Goal: Check status

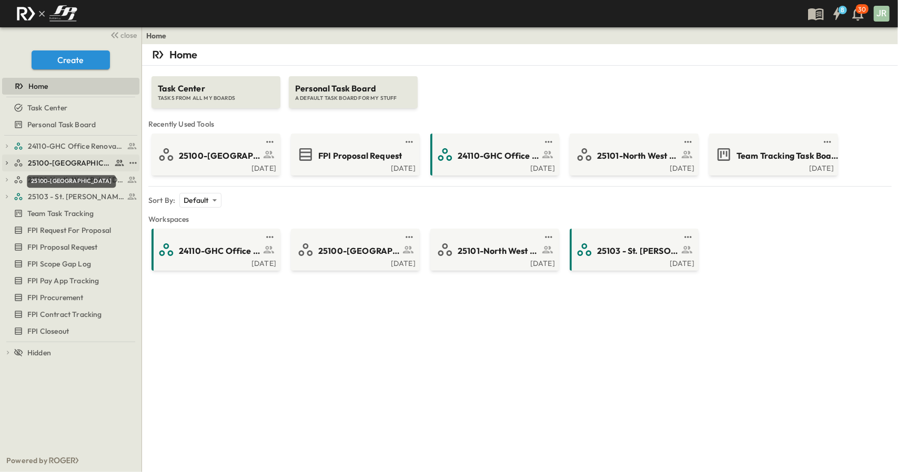
click at [85, 159] on span "25100-[GEOGRAPHIC_DATA]" at bounding box center [70, 163] width 84 height 11
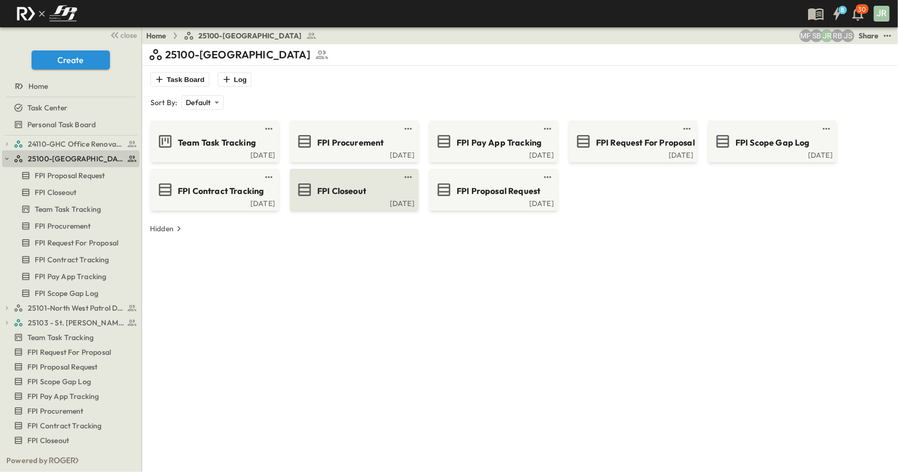
click at [329, 188] on span "FPI Closeout" at bounding box center [341, 191] width 49 height 12
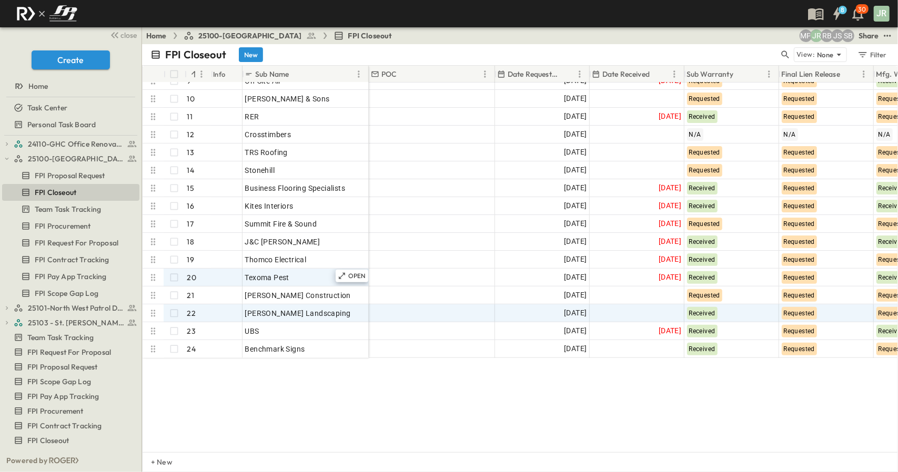
scroll to position [120, 0]
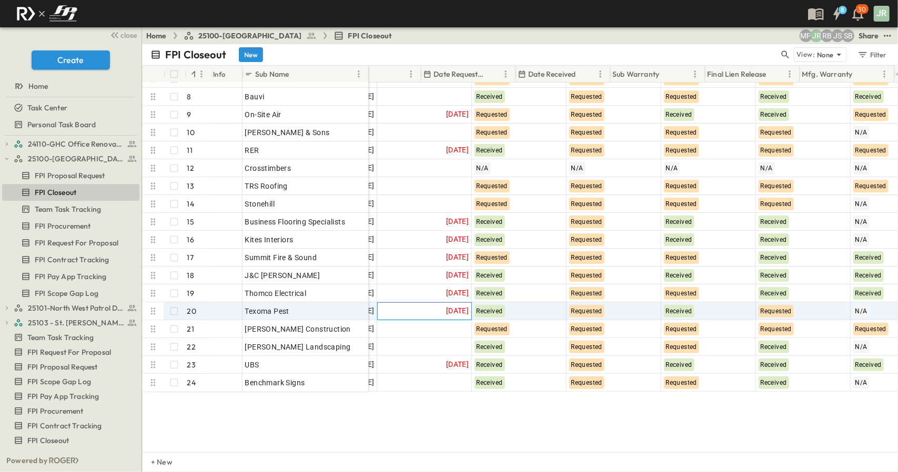
drag, startPoint x: 647, startPoint y: 311, endPoint x: 740, endPoint y: 307, distance: 92.7
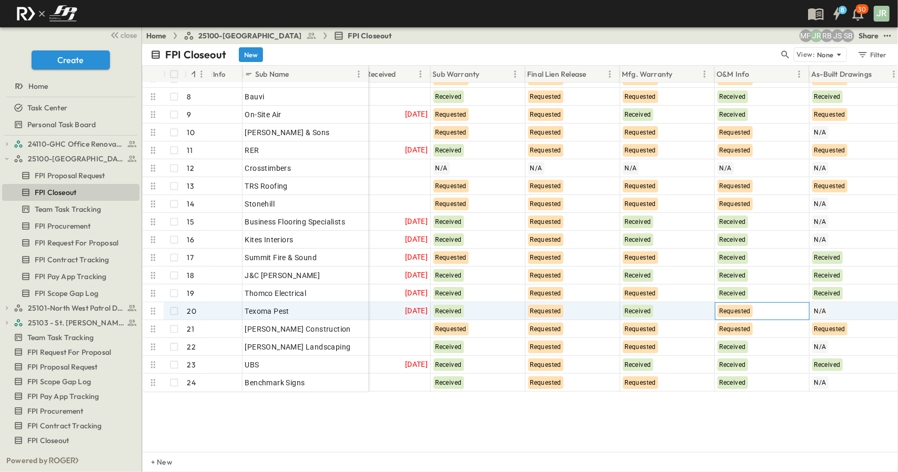
click at [779, 306] on div "Requested" at bounding box center [762, 311] width 94 height 17
click at [801, 312] on div "Requested" at bounding box center [762, 311] width 95 height 18
click at [735, 422] on div "TexStarGlazing 5 OPEN TexStarGlazing Livit Concrete Construction 6 OPEN Livit C…" at bounding box center [520, 268] width 755 height 370
click at [775, 309] on div "Requested" at bounding box center [762, 311] width 94 height 17
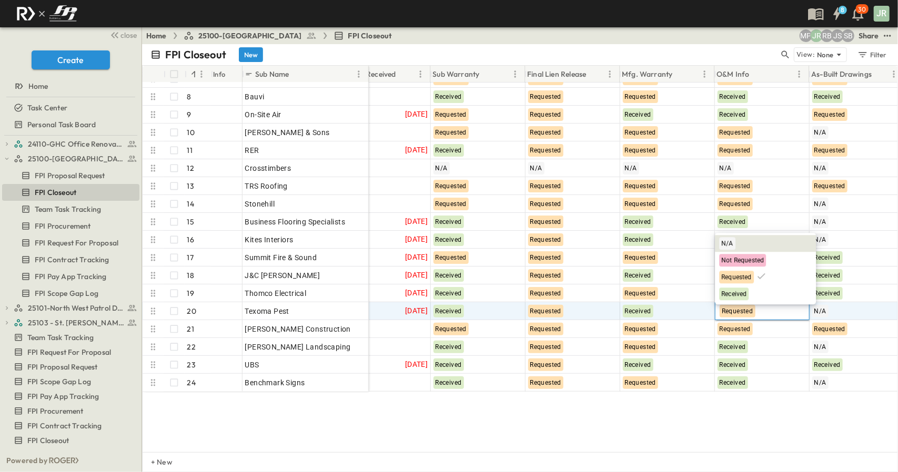
click at [735, 241] on div "N/A" at bounding box center [765, 243] width 101 height 17
click at [723, 431] on div "TexStarGlazing 5 OPEN TexStarGlazing Livit Concrete Construction 6 OPEN Livit C…" at bounding box center [520, 268] width 755 height 370
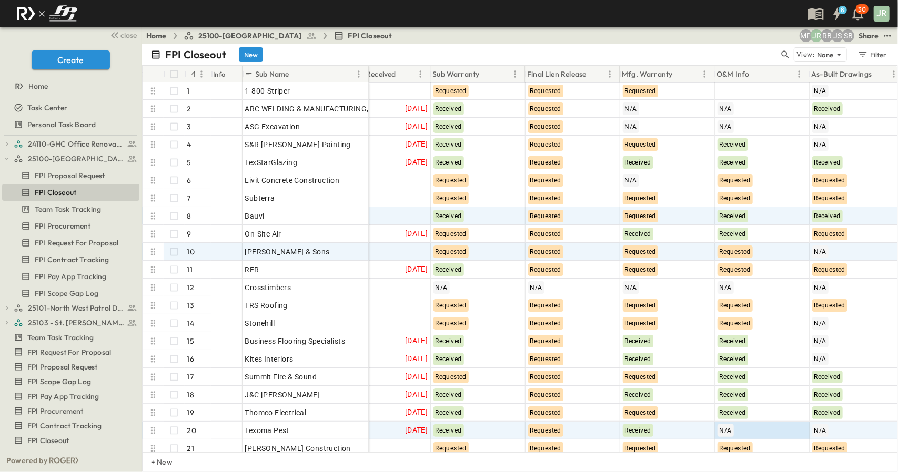
scroll to position [0, 254]
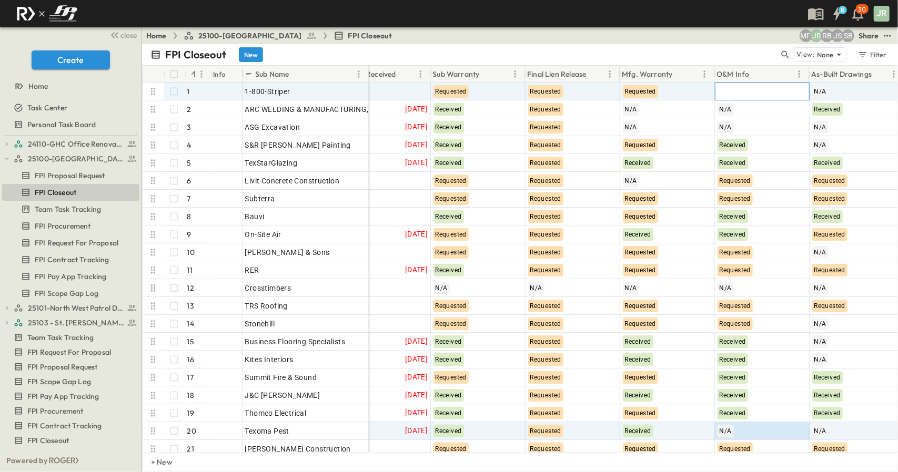
click at [738, 94] on div at bounding box center [762, 91] width 94 height 17
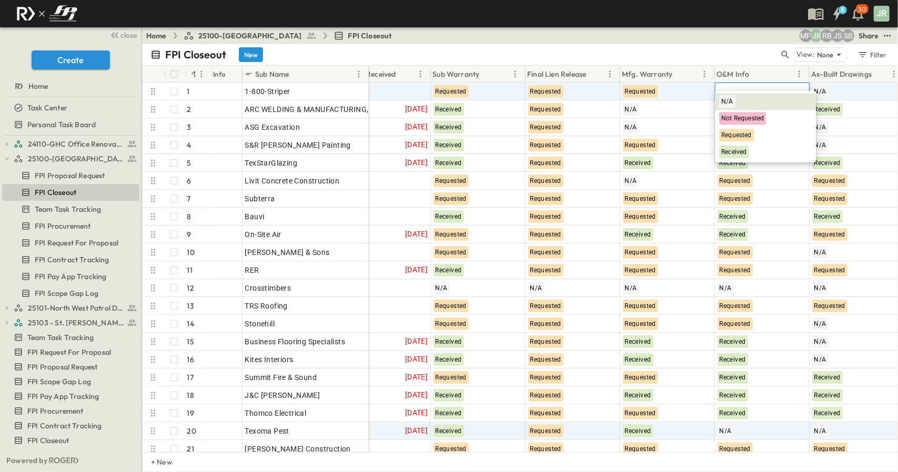
click at [739, 104] on div "N/A" at bounding box center [765, 101] width 101 height 17
click at [724, 57] on div "FPI Closeout New" at bounding box center [464, 54] width 629 height 15
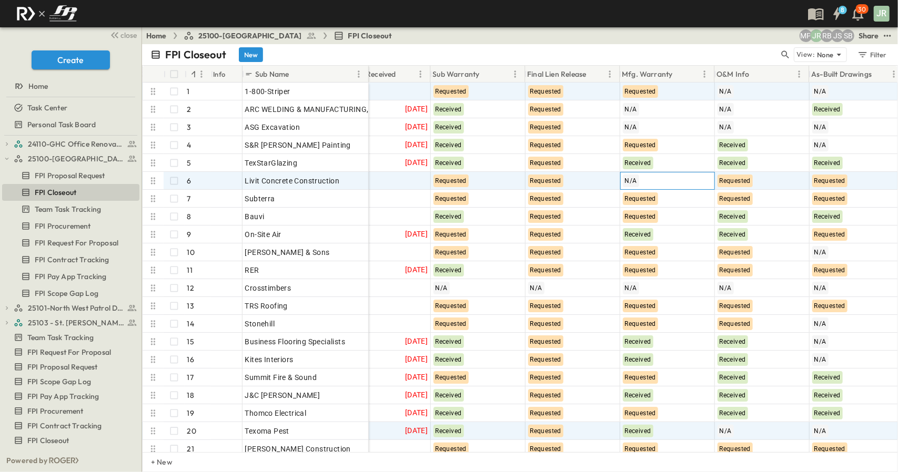
click at [662, 179] on div "N/A" at bounding box center [668, 181] width 94 height 17
click at [673, 180] on div "N/A" at bounding box center [667, 181] width 95 height 18
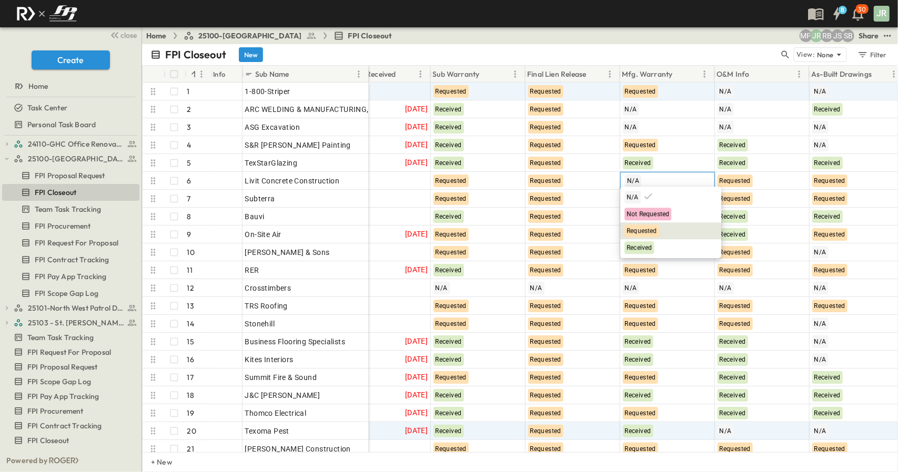
click at [631, 223] on div "Requested" at bounding box center [670, 231] width 101 height 17
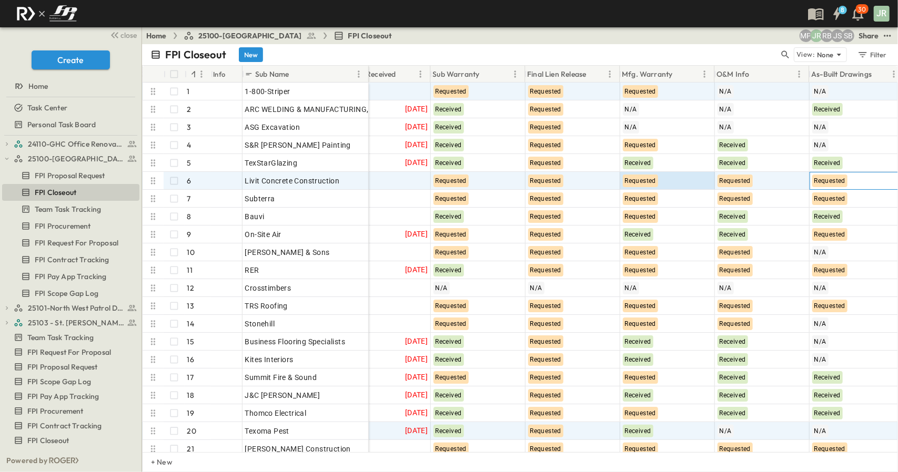
click at [873, 184] on div "Requested" at bounding box center [857, 181] width 94 height 17
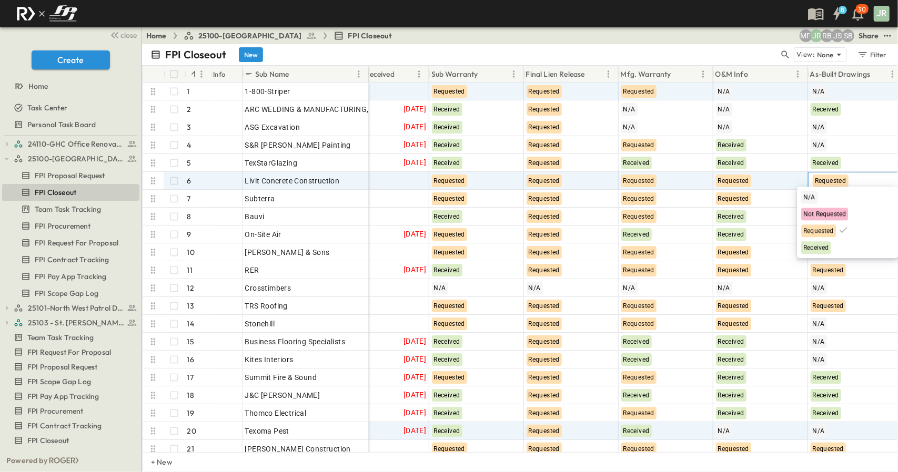
drag, startPoint x: 822, startPoint y: 197, endPoint x: 896, endPoint y: 195, distance: 74.8
click at [824, 198] on div "N/A" at bounding box center [847, 197] width 101 height 17
click at [839, 188] on div "N/A Not Requested Requested Received" at bounding box center [847, 223] width 101 height 72
click at [825, 228] on span "Requested" at bounding box center [818, 230] width 31 height 7
click at [777, 180] on div "Requested" at bounding box center [761, 181] width 94 height 17
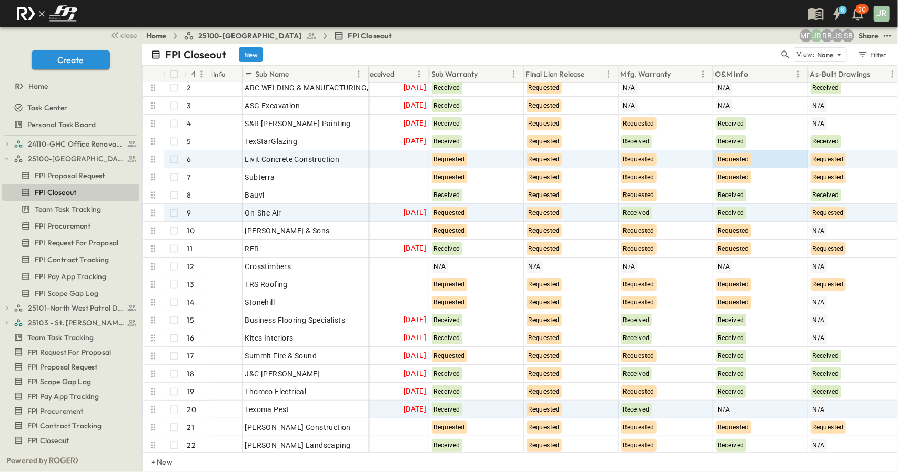
scroll to position [53, 255]
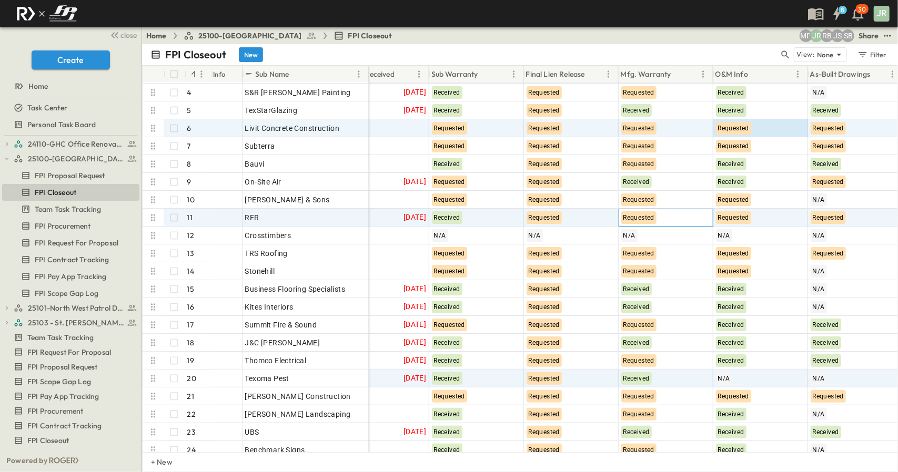
click at [664, 220] on div "Requested" at bounding box center [666, 217] width 94 height 17
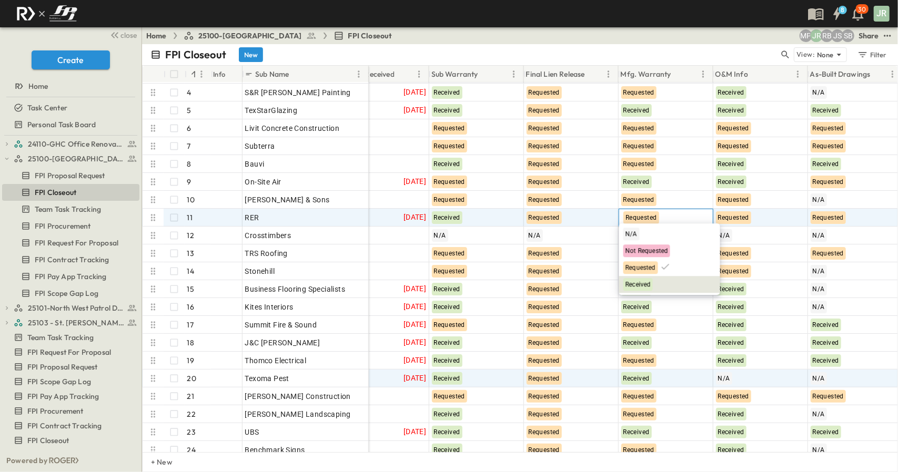
click at [641, 286] on span "Received" at bounding box center [638, 284] width 25 height 7
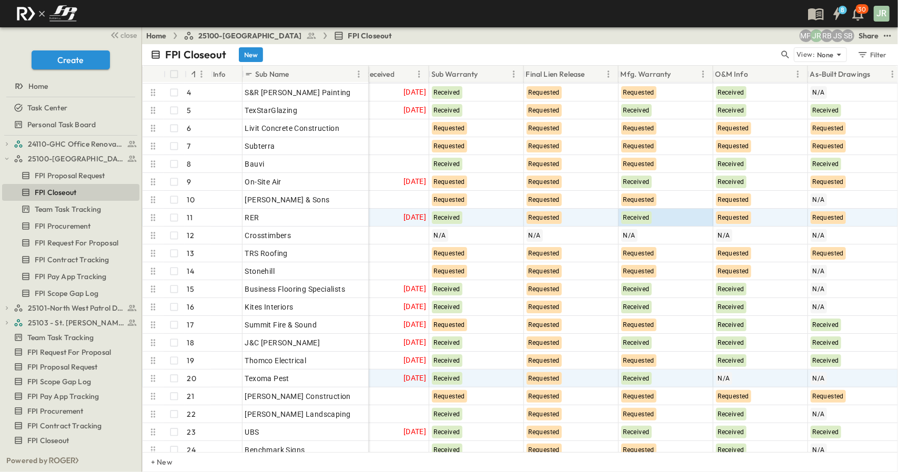
click at [683, 52] on div "FPI Closeout New" at bounding box center [464, 54] width 629 height 15
click at [665, 221] on div "Received" at bounding box center [666, 217] width 94 height 17
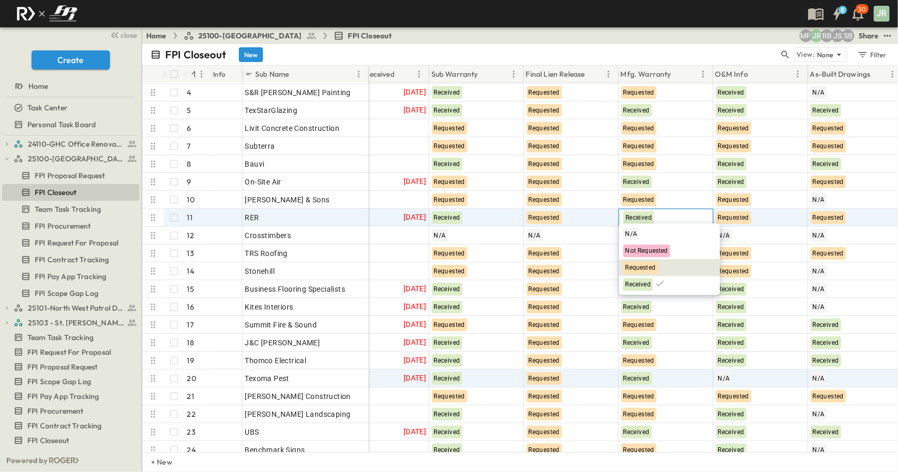
click at [637, 273] on div "Requested" at bounding box center [640, 267] width 35 height 13
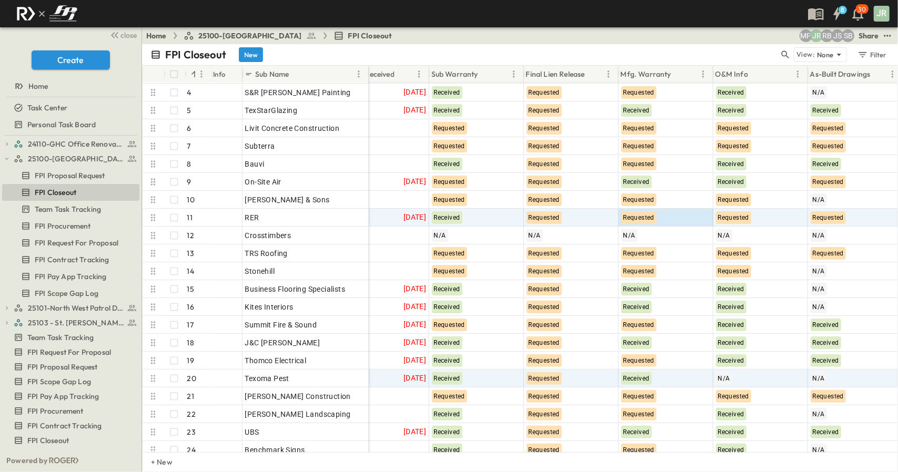
click at [623, 56] on div "FPI Closeout New" at bounding box center [464, 54] width 629 height 15
